Goal: Transaction & Acquisition: Book appointment/travel/reservation

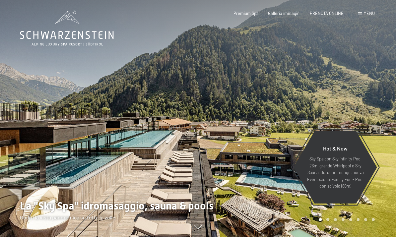
click at [327, 15] on div "PRENOTA ONLINE" at bounding box center [326, 14] width 34 height 6
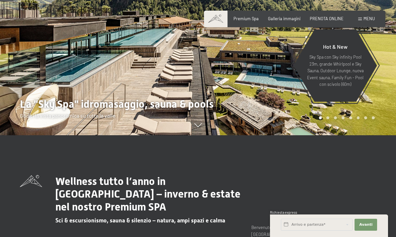
scroll to position [102, 0]
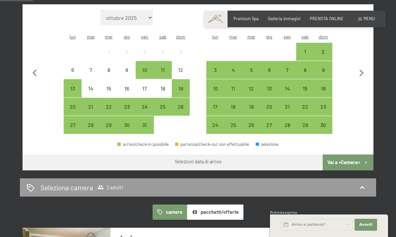
scroll to position [189, 0]
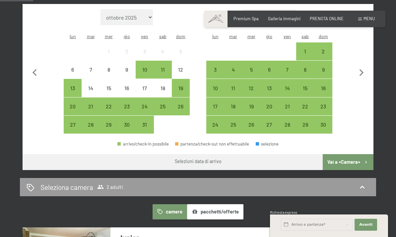
click at [360, 72] on icon "button" at bounding box center [361, 73] width 14 height 14
select select "[DATE]"
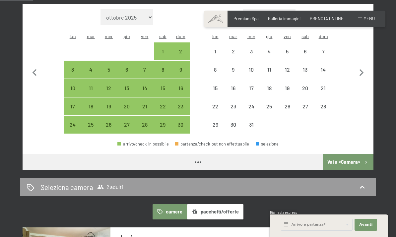
select select "[DATE]"
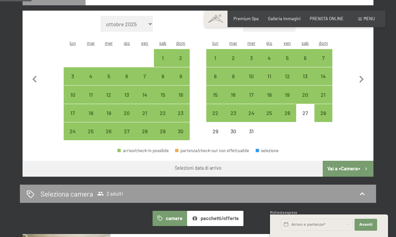
scroll to position [190, 0]
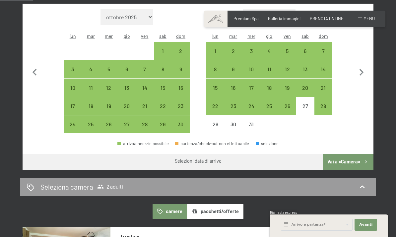
click at [307, 103] on div "27" at bounding box center [305, 111] width 17 height 17
select select "[DATE]"
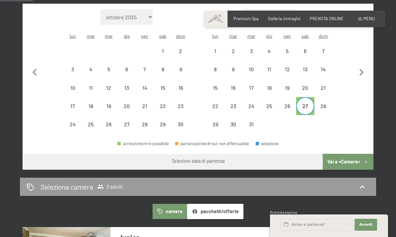
click at [365, 70] on icon "button" at bounding box center [361, 73] width 14 height 14
select select "[DATE]"
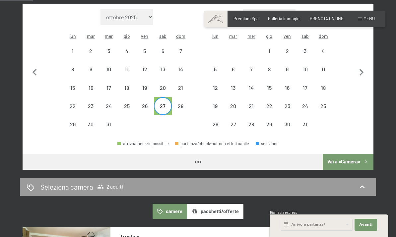
select select "[DATE]"
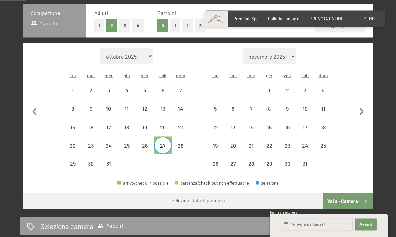
scroll to position [148, 0]
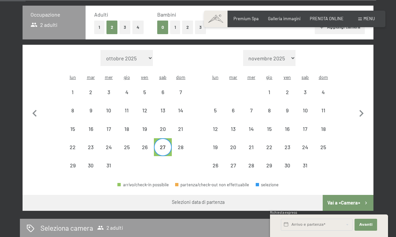
click at [287, 89] on div "2" at bounding box center [287, 97] width 17 height 17
select select "[DATE]"
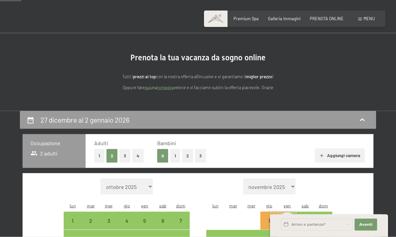
scroll to position [0, 0]
